Goal: Transaction & Acquisition: Download file/media

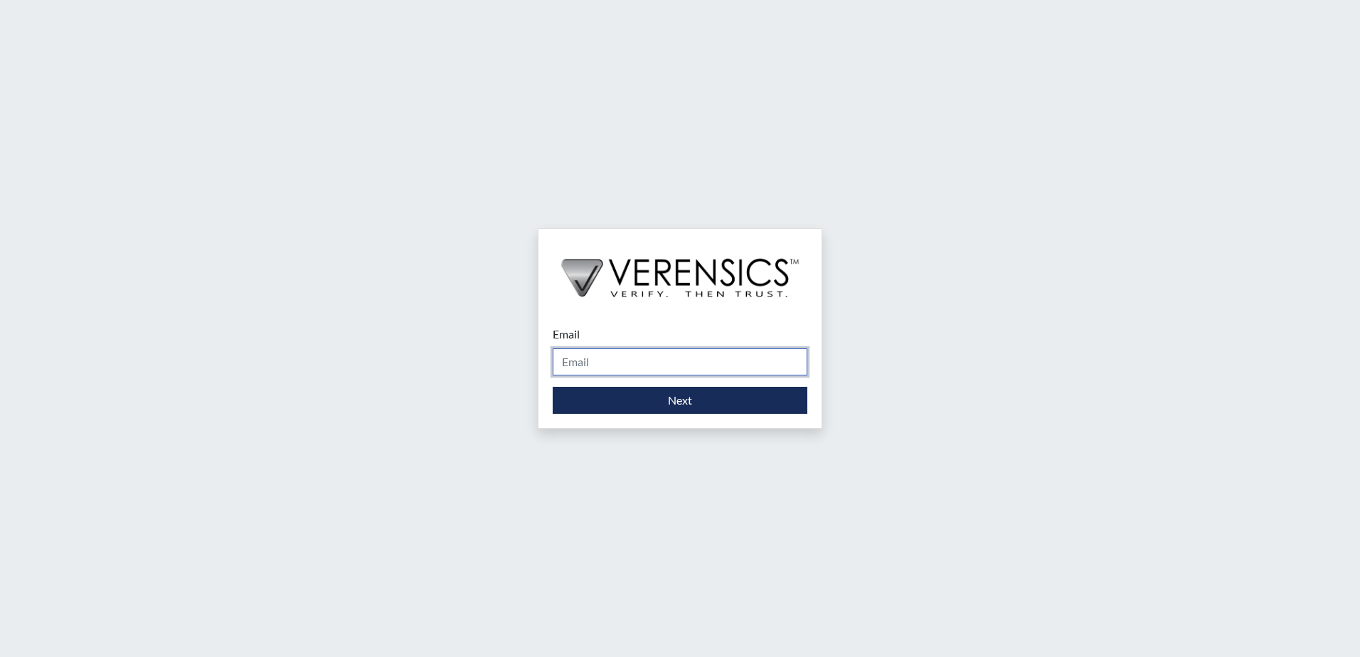
click at [596, 352] on input "Email" at bounding box center [680, 361] width 255 height 27
type input "[PERSON_NAME][EMAIL_ADDRESS][PERSON_NAME][DOMAIN_NAME]"
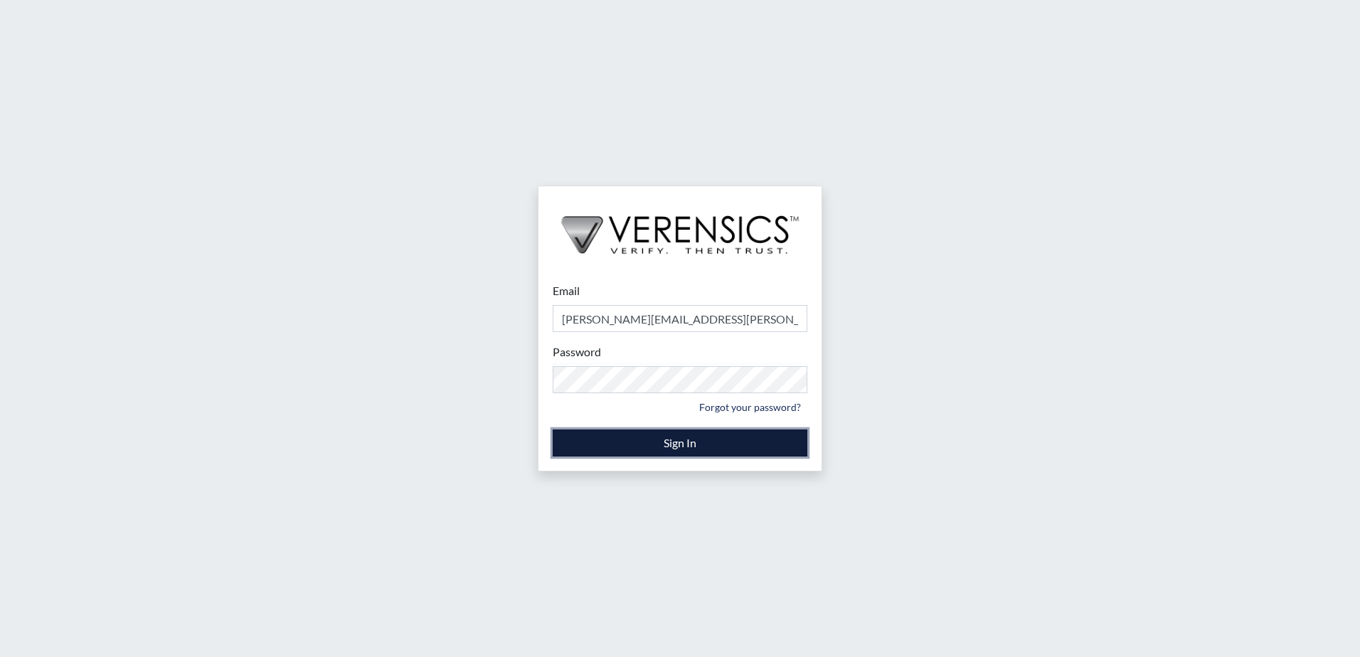
click at [641, 452] on button "Sign In" at bounding box center [680, 443] width 255 height 27
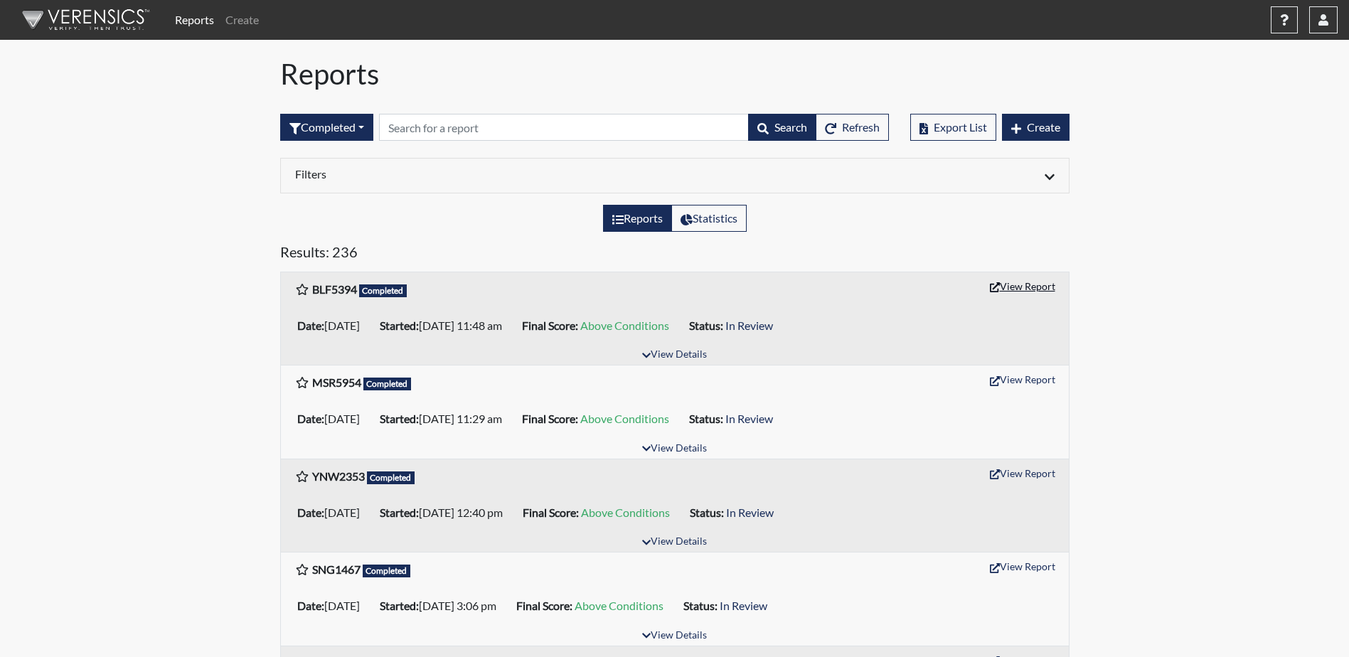
click at [1006, 292] on button "View Report" at bounding box center [1023, 286] width 78 height 22
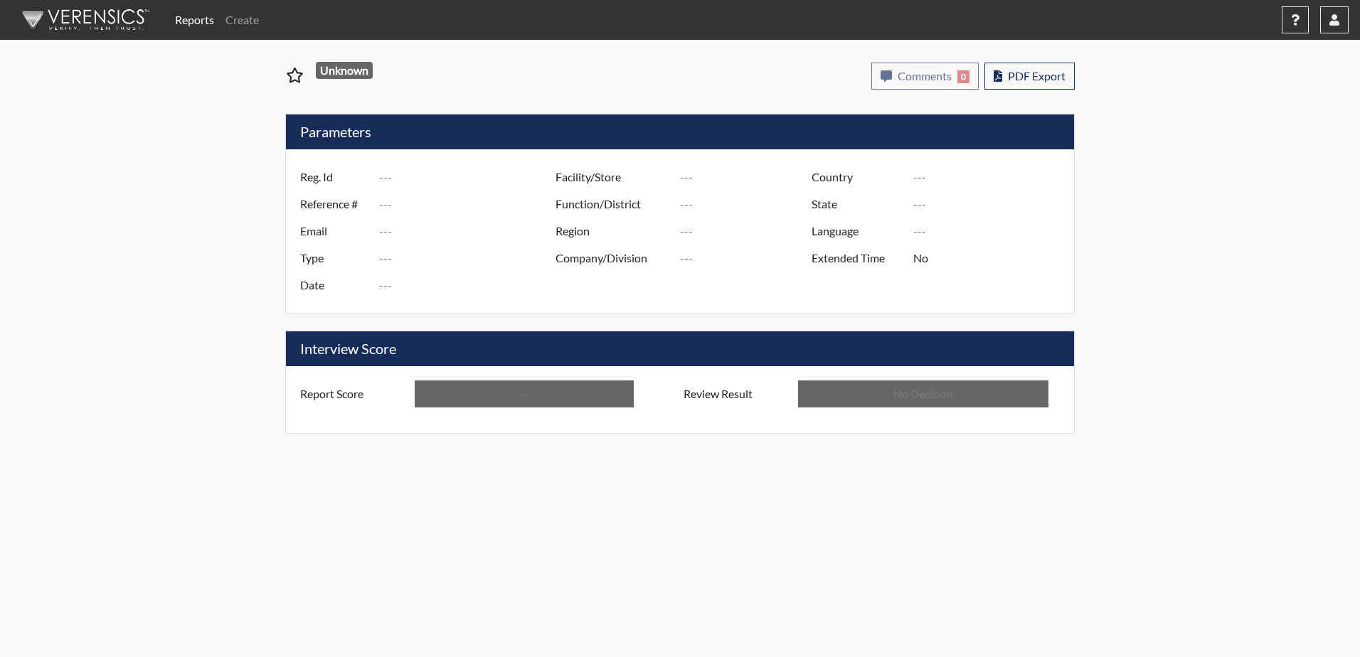
type input "BLF5394"
type input "51390"
type input "---"
type input "Corrections Pre-Employment"
type input "[DATE]"
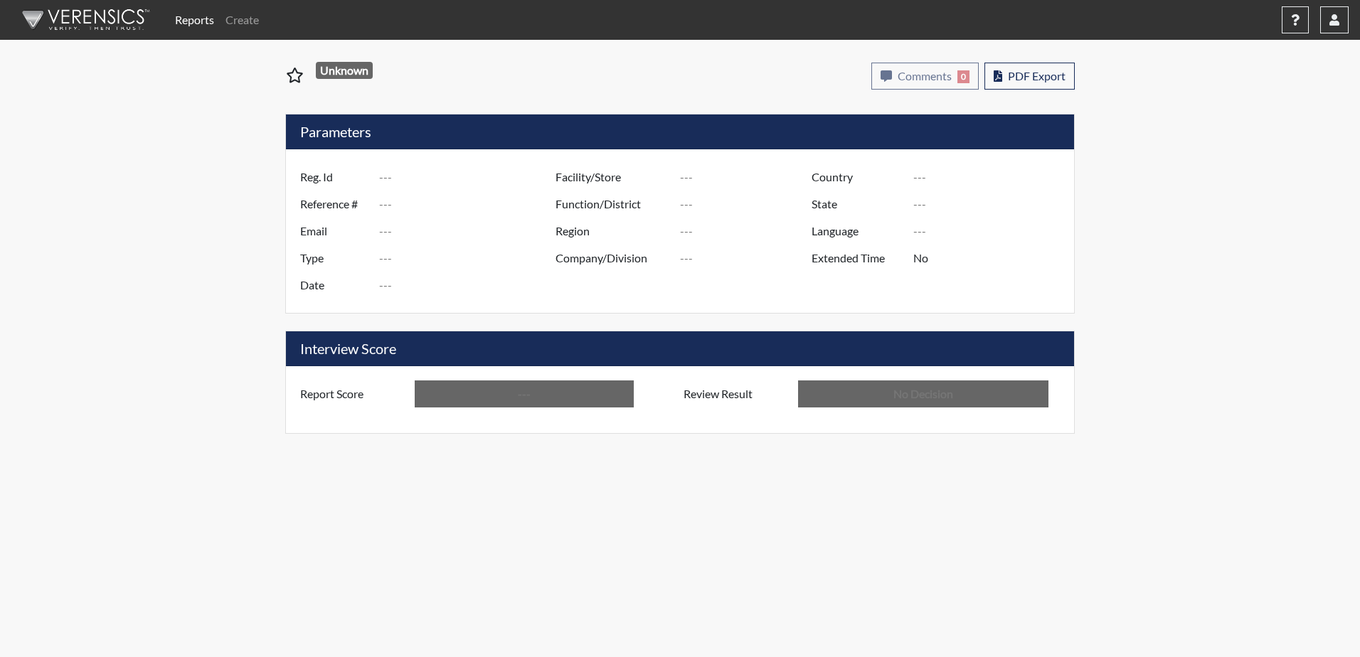
type input "[PERSON_NAME]"
type input "[GEOGRAPHIC_DATA]"
type input "[US_STATE]"
type input "English"
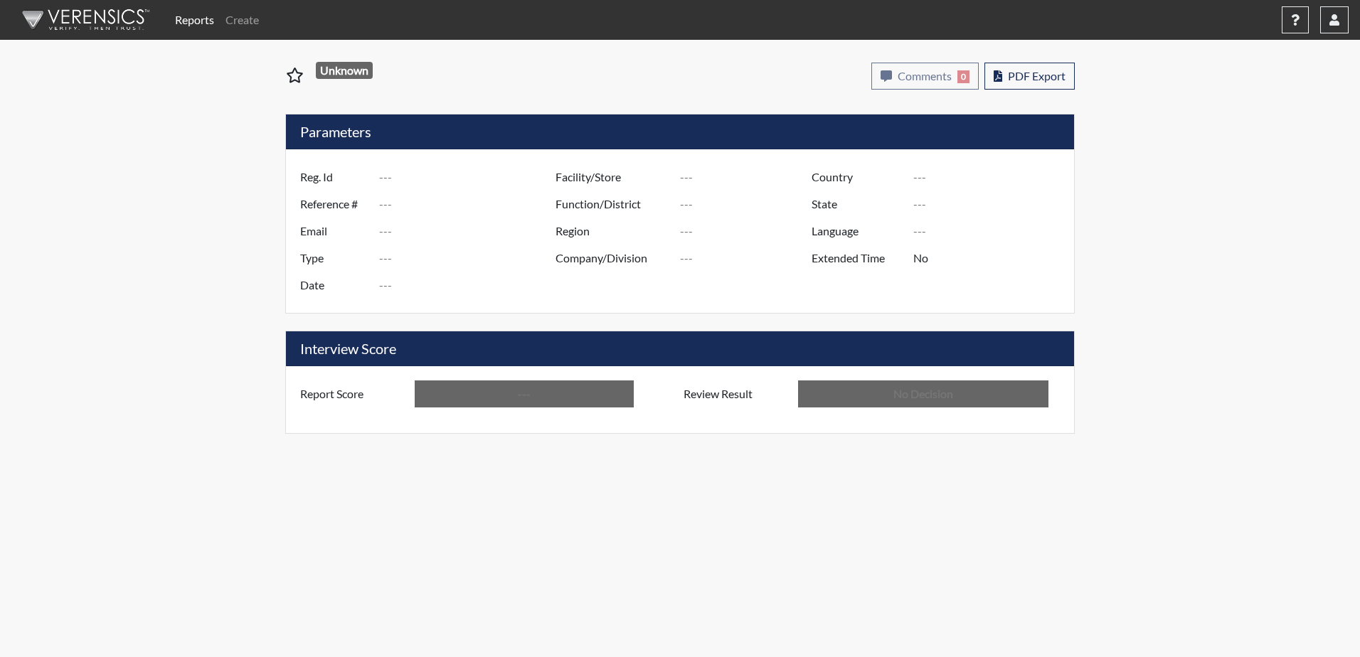
type input "Above Conditions"
type input "In Review"
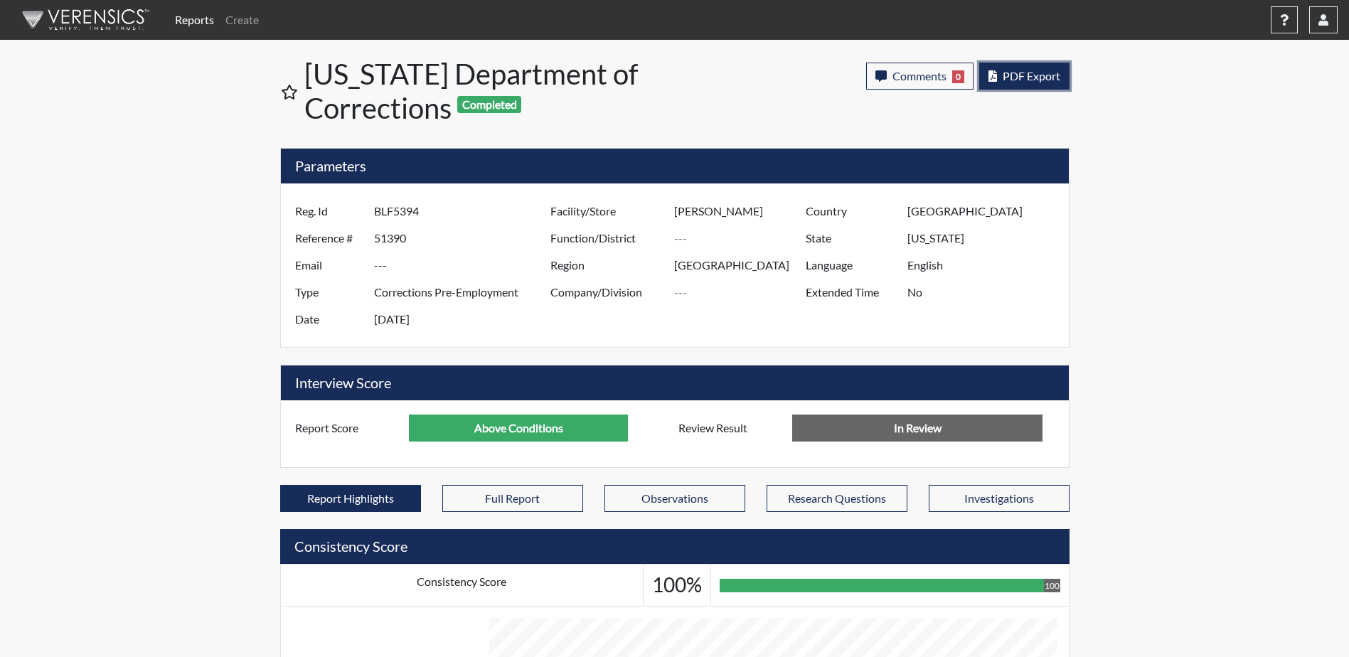
click at [1052, 71] on span "PDF Export" at bounding box center [1032, 76] width 58 height 14
